Goal: Complete application form: Complete application form

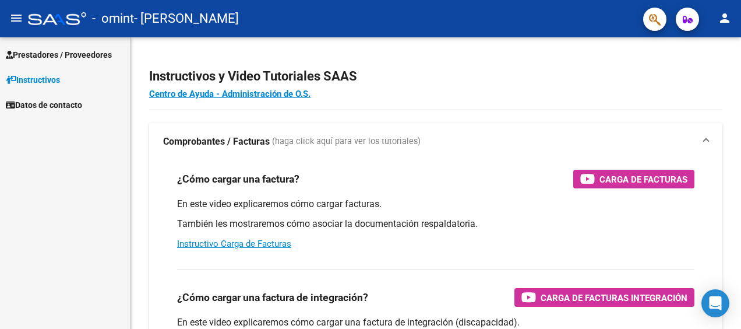
click at [52, 52] on span "Prestadores / Proveedores" at bounding box center [59, 54] width 106 height 13
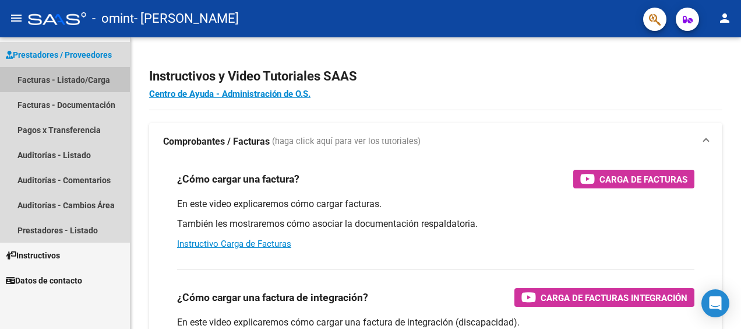
click at [57, 82] on link "Facturas - Listado/Carga" at bounding box center [65, 79] width 130 height 25
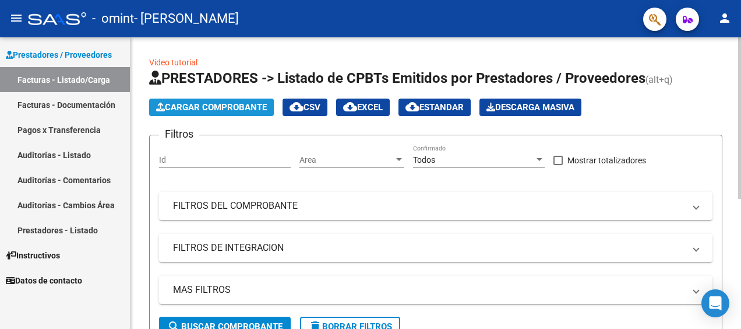
click at [219, 106] on span "Cargar Comprobante" at bounding box center [211, 107] width 111 height 10
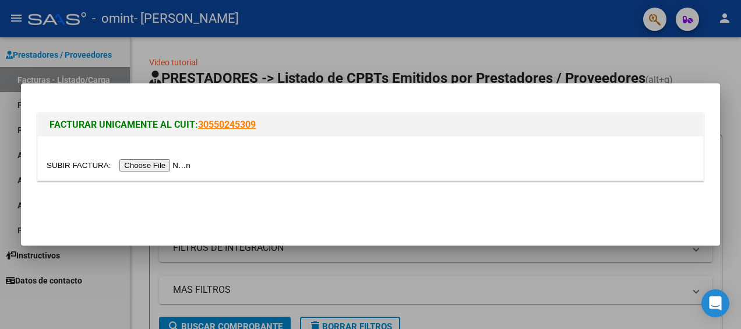
click at [148, 165] on input "file" at bounding box center [120, 165] width 147 height 12
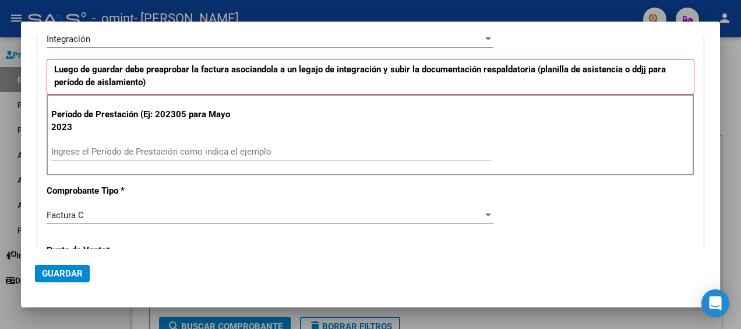
scroll to position [291, 0]
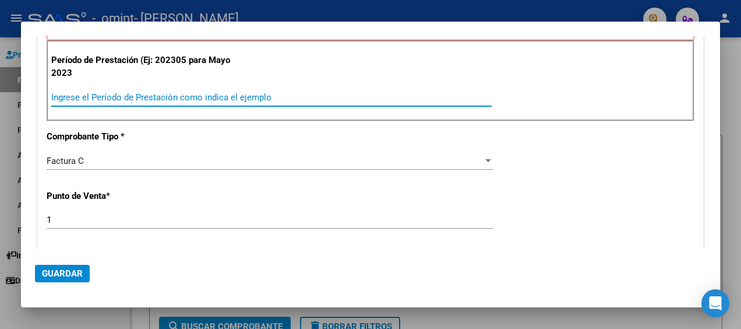
click at [52, 96] on input "Ingrese el Período de Prestación como indica el ejemplo" at bounding box center [271, 97] width 440 height 10
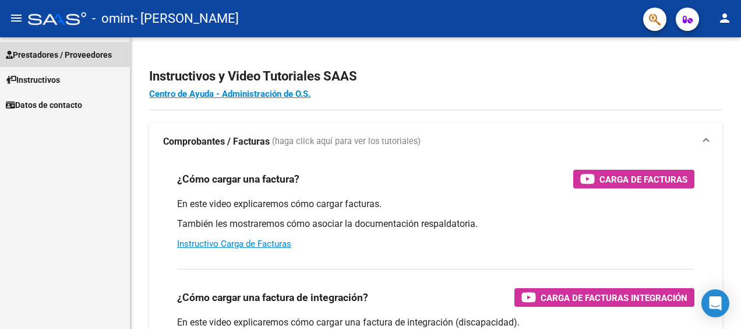
click at [48, 57] on span "Prestadores / Proveedores" at bounding box center [59, 54] width 106 height 13
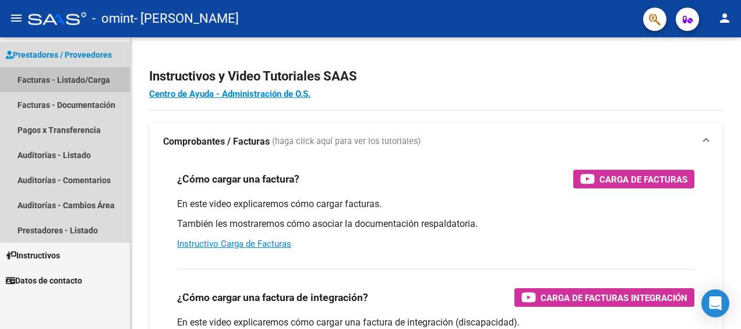
click at [65, 79] on link "Facturas - Listado/Carga" at bounding box center [65, 79] width 130 height 25
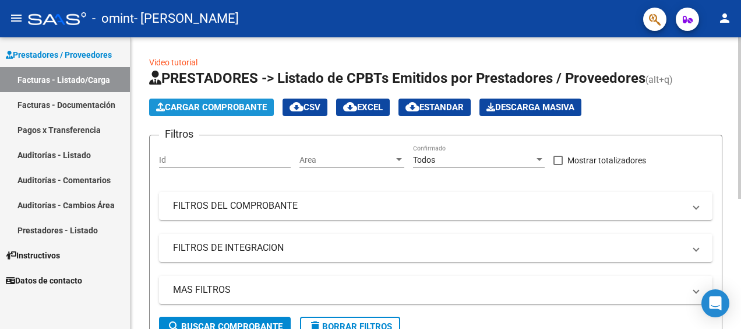
click at [200, 107] on span "Cargar Comprobante" at bounding box center [211, 107] width 111 height 10
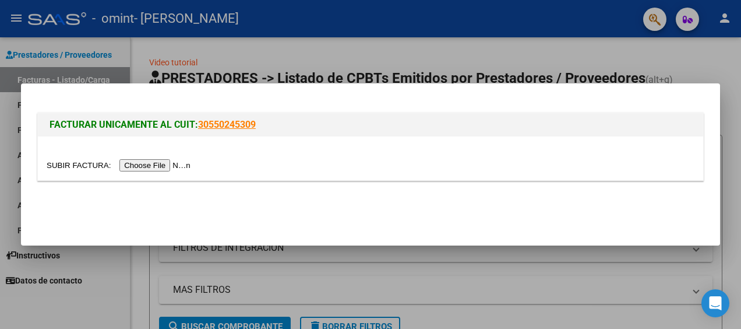
click at [149, 163] on input "file" at bounding box center [120, 165] width 147 height 12
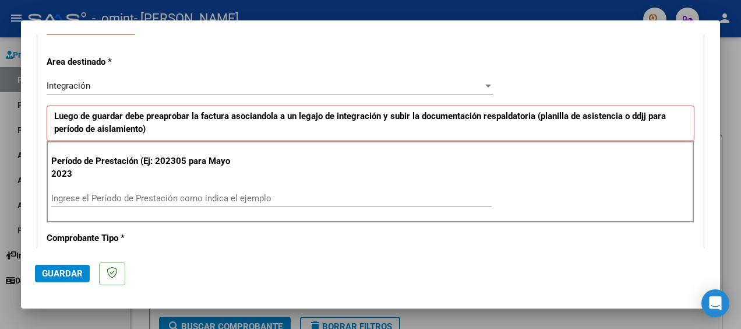
scroll to position [233, 0]
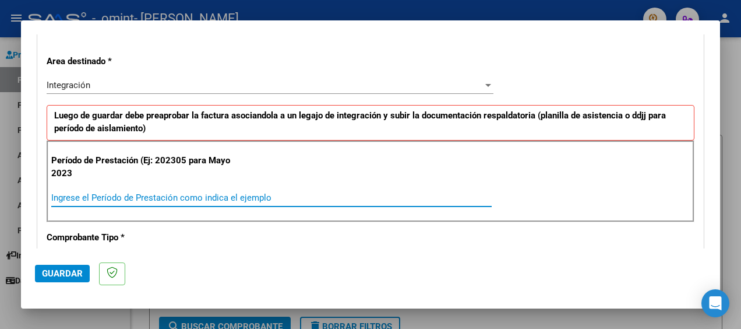
click at [57, 197] on input "Ingrese el Período de Prestación como indica el ejemplo" at bounding box center [271, 197] width 440 height 10
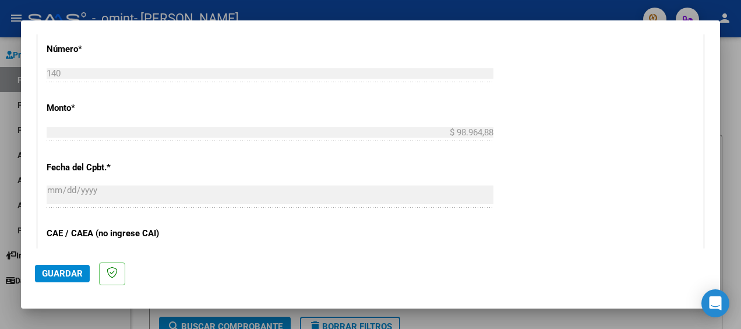
scroll to position [583, 0]
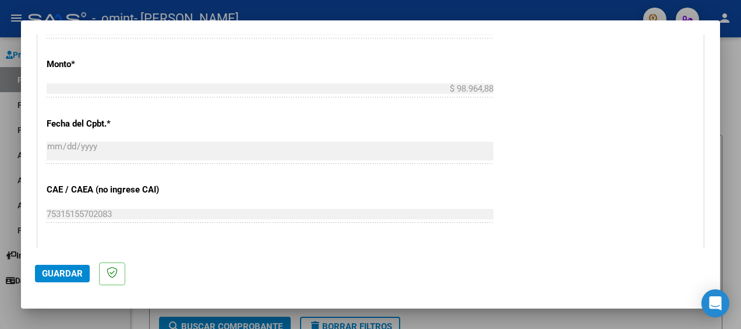
type input "202507"
click at [62, 273] on span "Guardar" at bounding box center [62, 273] width 41 height 10
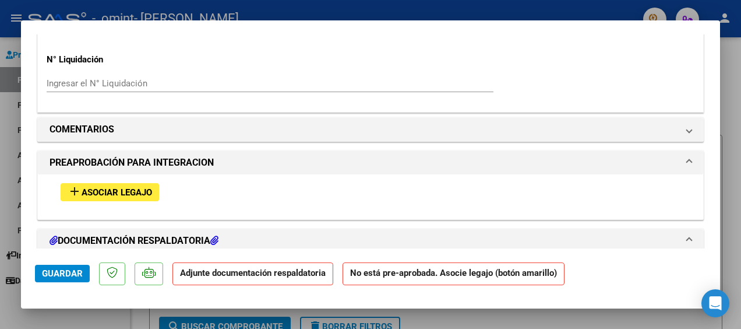
scroll to position [990, 0]
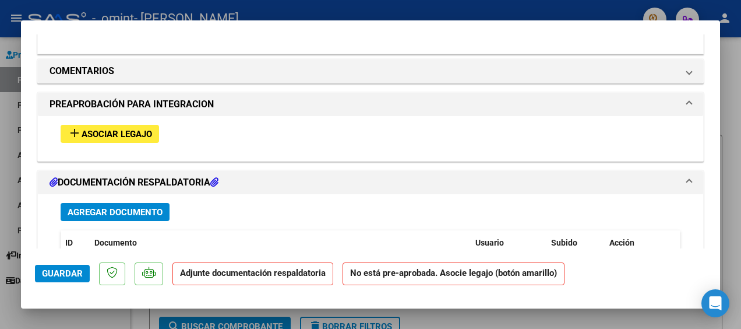
click at [128, 175] on h1 "DOCUMENTACIÓN RESPALDATORIA" at bounding box center [134, 182] width 169 height 14
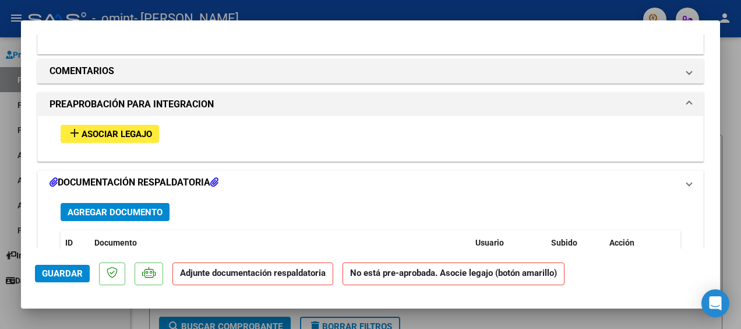
scroll to position [942, 0]
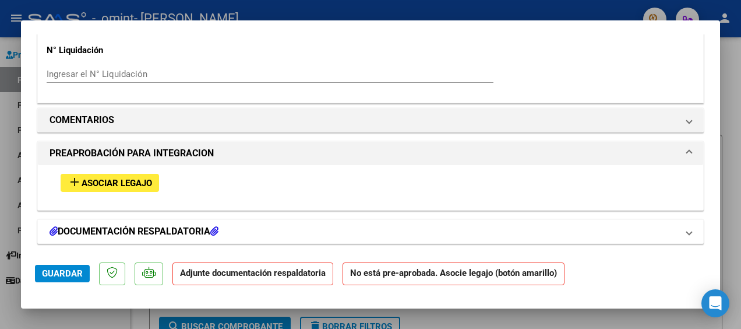
click at [72, 229] on h1 "DOCUMENTACIÓN RESPALDATORIA" at bounding box center [134, 231] width 169 height 14
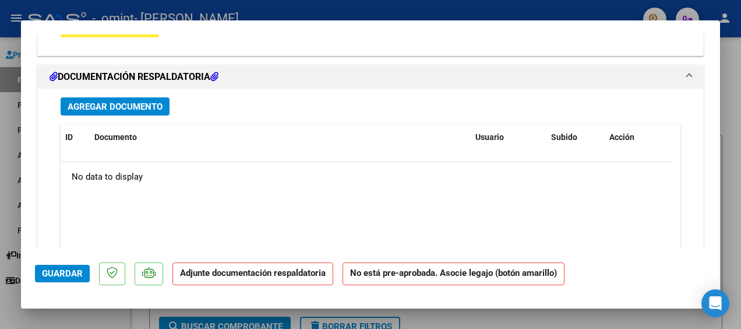
scroll to position [1107, 0]
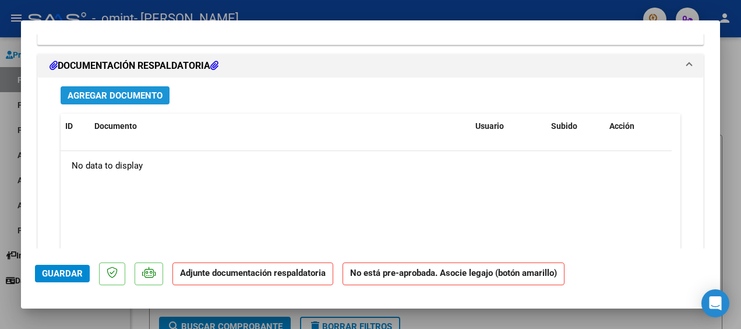
click at [141, 92] on span "Agregar Documento" at bounding box center [115, 95] width 95 height 10
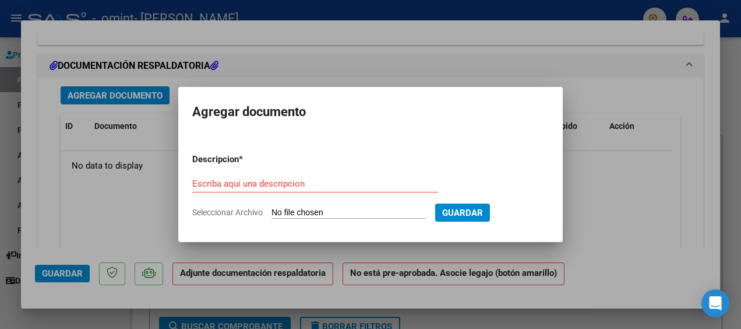
click at [330, 213] on input "Seleccionar Archivo" at bounding box center [349, 212] width 154 height 11
type input "C:\fakepath\[PERSON_NAME] info medio [DATE] (1).docx"
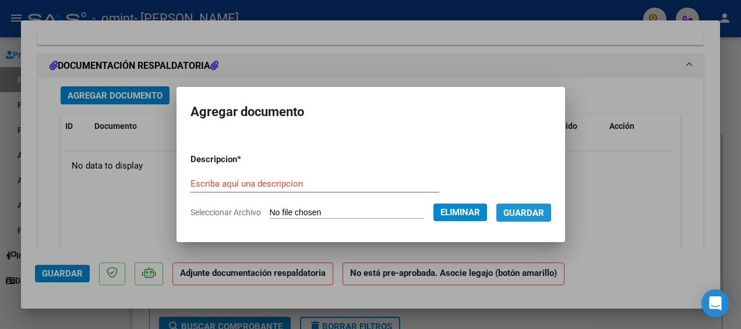
click at [515, 211] on span "Guardar" at bounding box center [523, 212] width 41 height 10
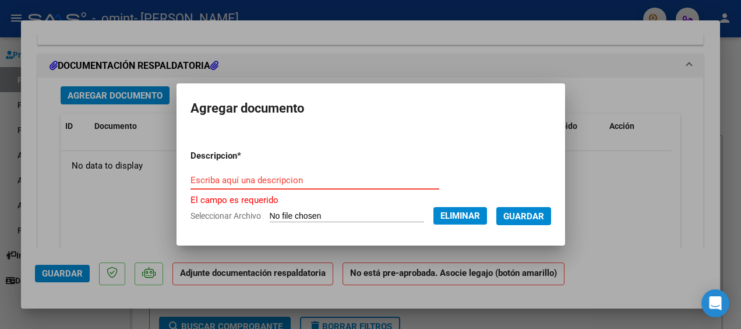
click at [195, 178] on input "Escriba aquí una descripcion" at bounding box center [315, 180] width 249 height 10
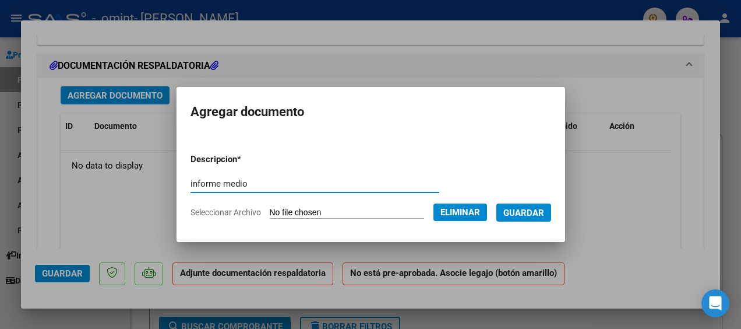
type input "informe medio"
click at [527, 209] on span "Guardar" at bounding box center [523, 212] width 41 height 10
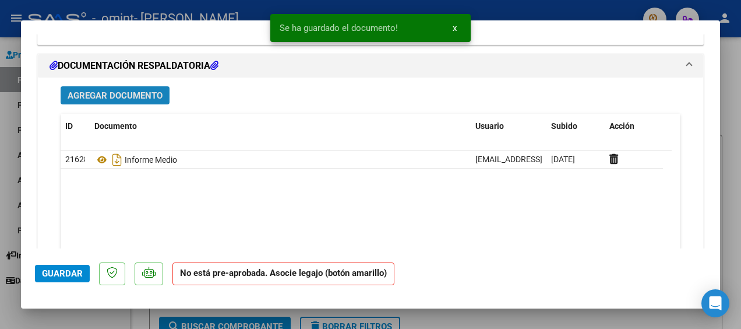
click at [128, 93] on span "Agregar Documento" at bounding box center [115, 95] width 95 height 10
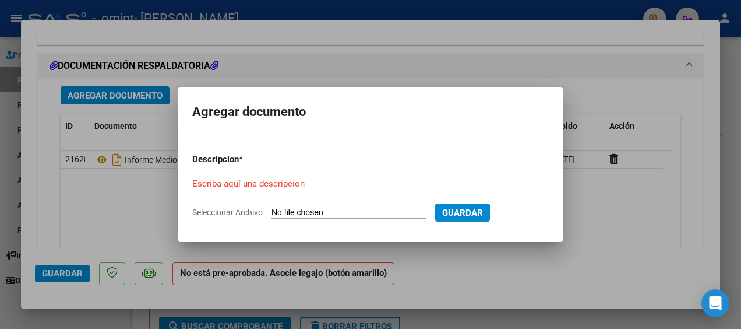
click at [320, 211] on input "Seleccionar Archivo" at bounding box center [349, 212] width 154 height 11
